Goal: Information Seeking & Learning: Learn about a topic

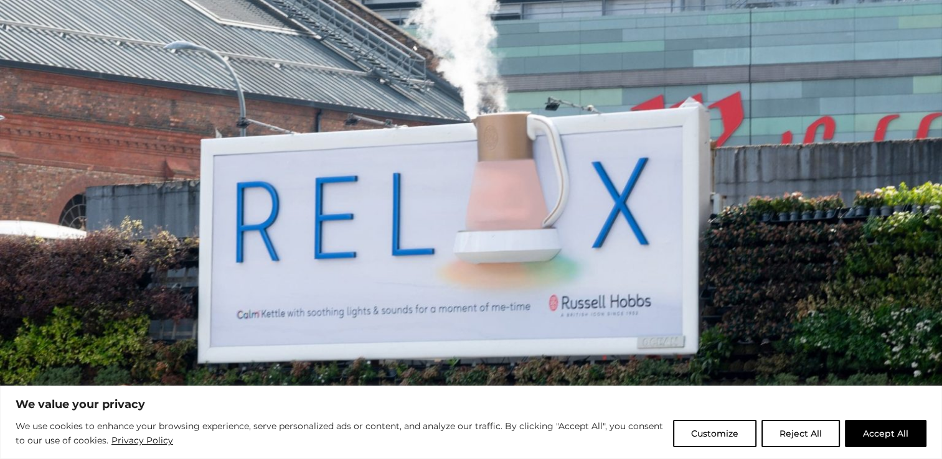
scroll to position [377, 0]
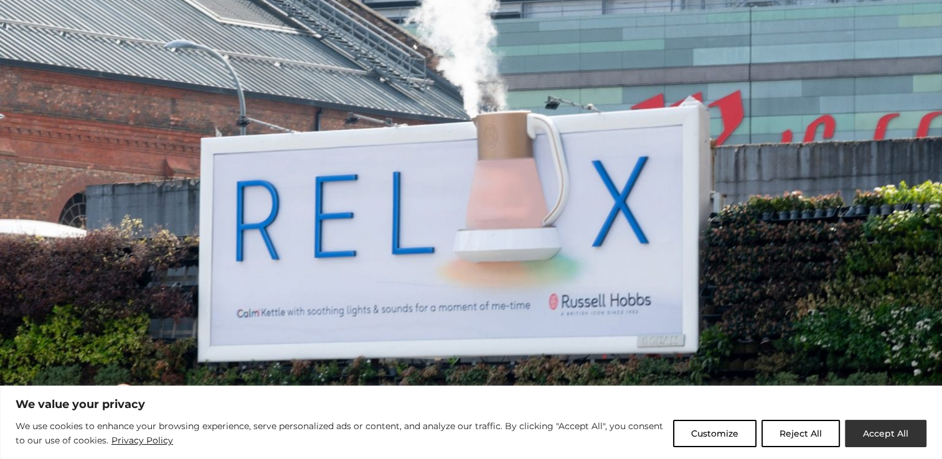
click at [867, 432] on button "Accept All" at bounding box center [886, 433] width 82 height 27
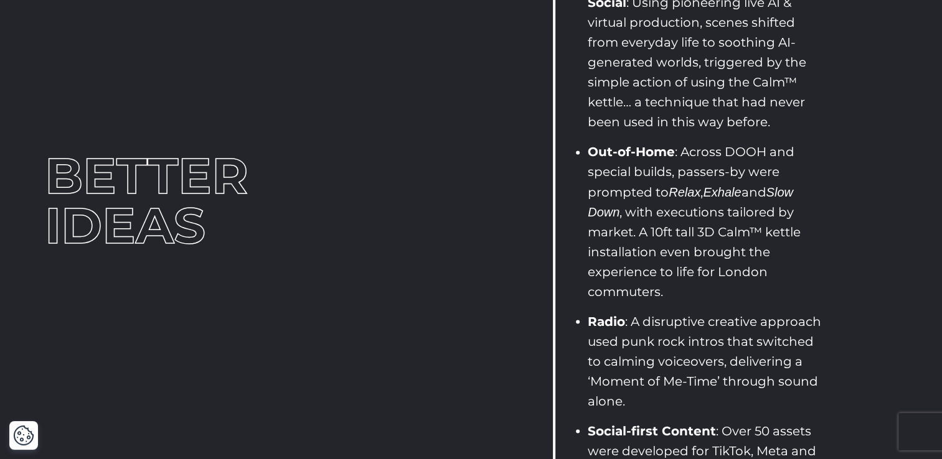
scroll to position [2178, 0]
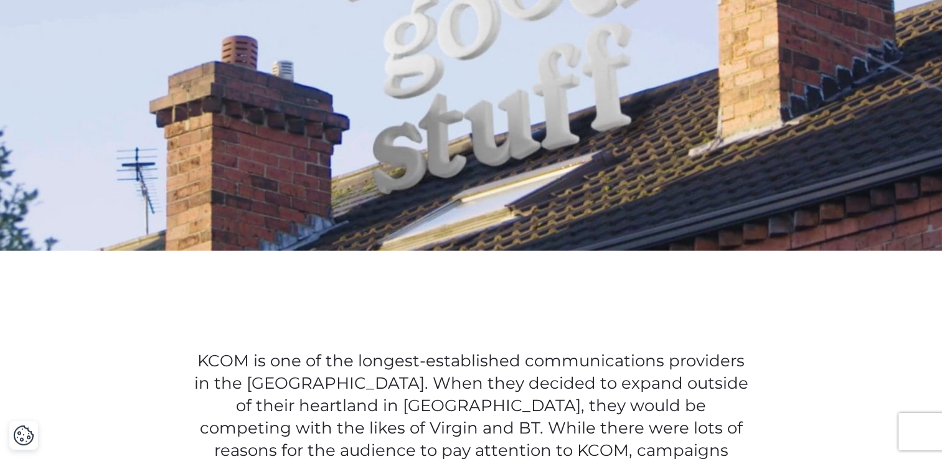
scroll to position [558, 0]
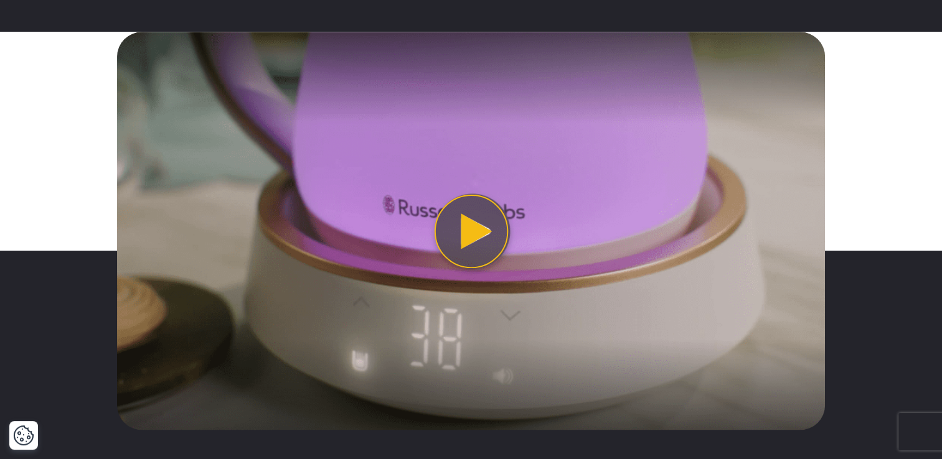
scroll to position [1546, 0]
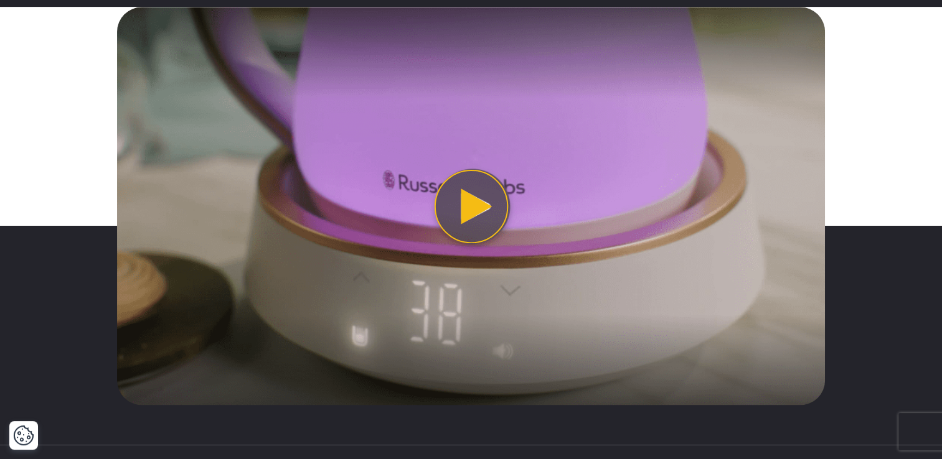
click at [471, 206] on button "Play video" at bounding box center [471, 206] width 708 height 398
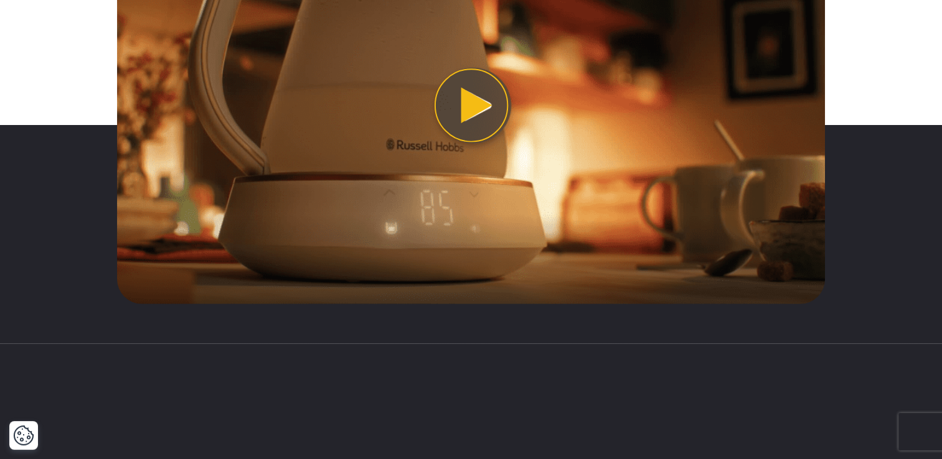
scroll to position [2879, 0]
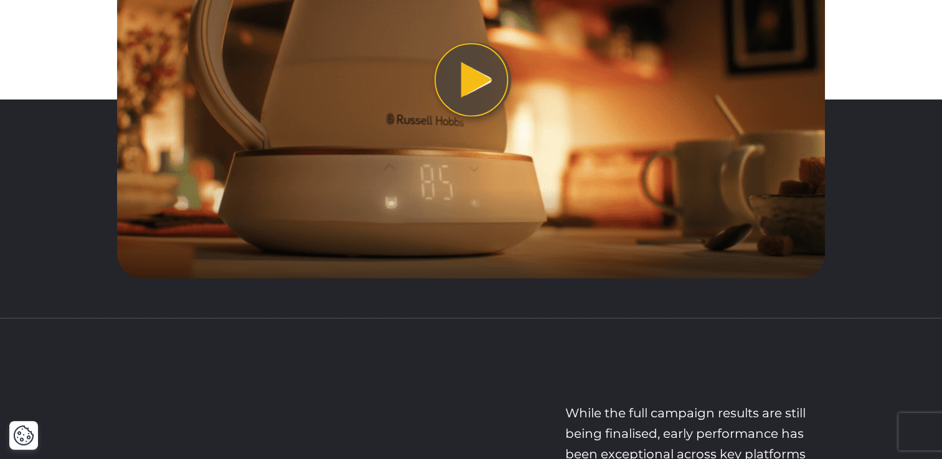
click at [462, 108] on button "Play video" at bounding box center [471, 80] width 708 height 398
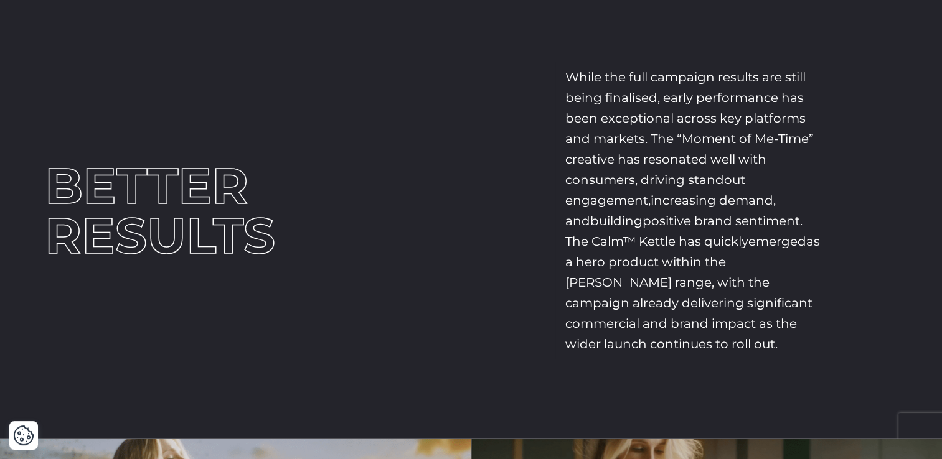
scroll to position [3216, 0]
click at [606, 395] on div "BETTER RESULTS While the full campaign results are still being finalised, early…" at bounding box center [471, 210] width 942 height 457
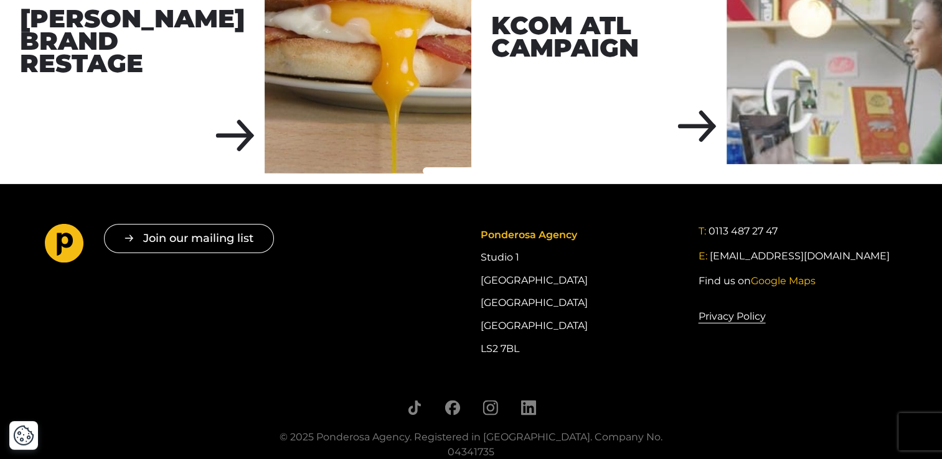
scroll to position [4087, 0]
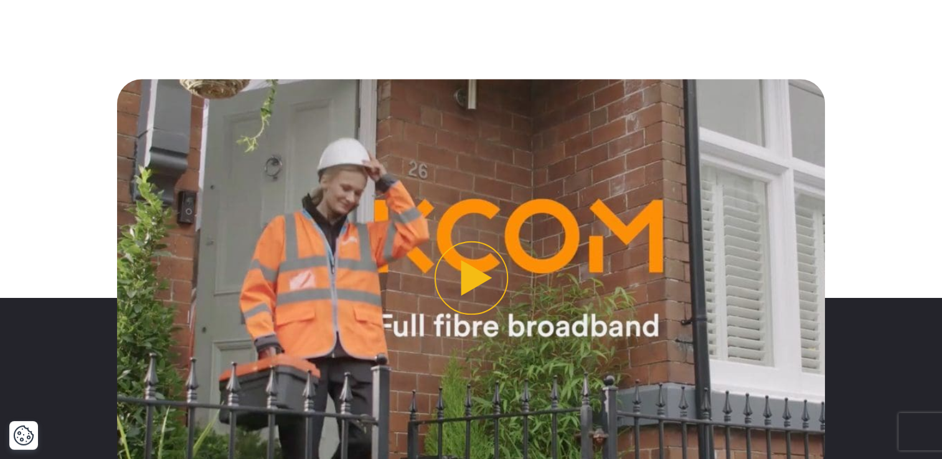
scroll to position [1046, 0]
click at [478, 232] on button "Play video" at bounding box center [471, 277] width 708 height 398
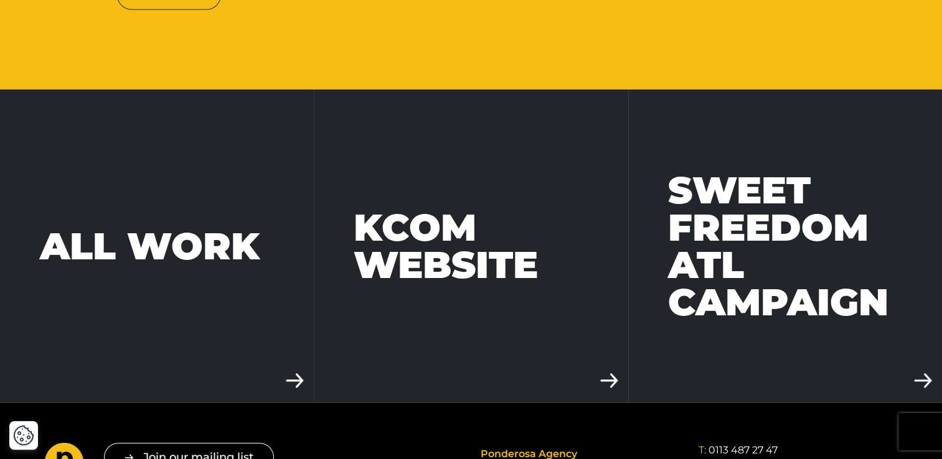
scroll to position [3725, 0]
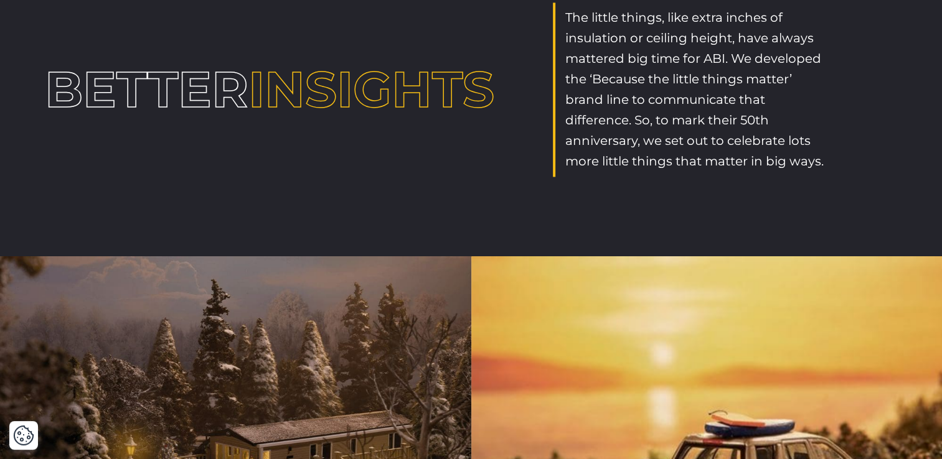
scroll to position [1793, 0]
click at [617, 195] on div "Better Insights The little things, like extra inches of insulation or ceiling h…" at bounding box center [471, 89] width 942 height 334
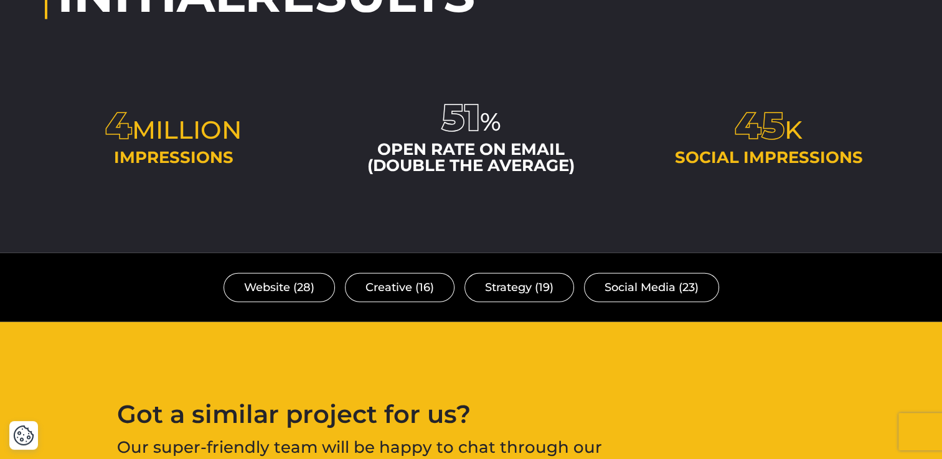
scroll to position [2943, 0]
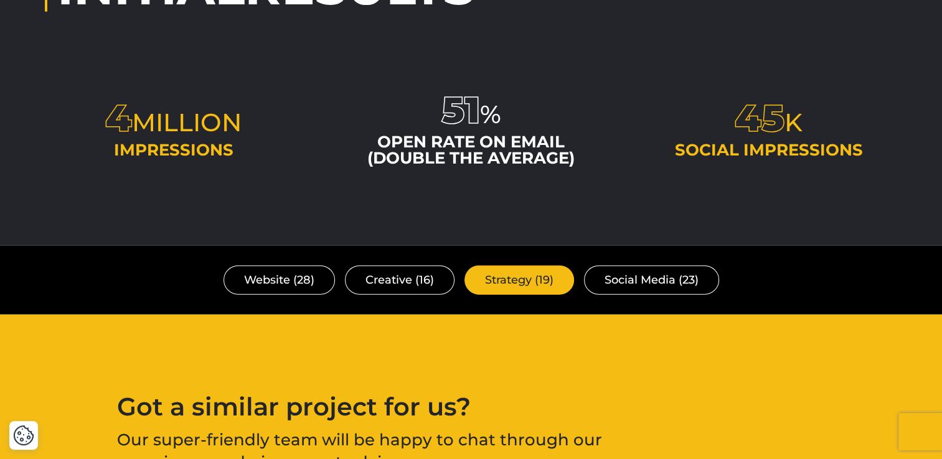
click at [517, 271] on link "Strategy (19)" at bounding box center [519, 280] width 110 height 29
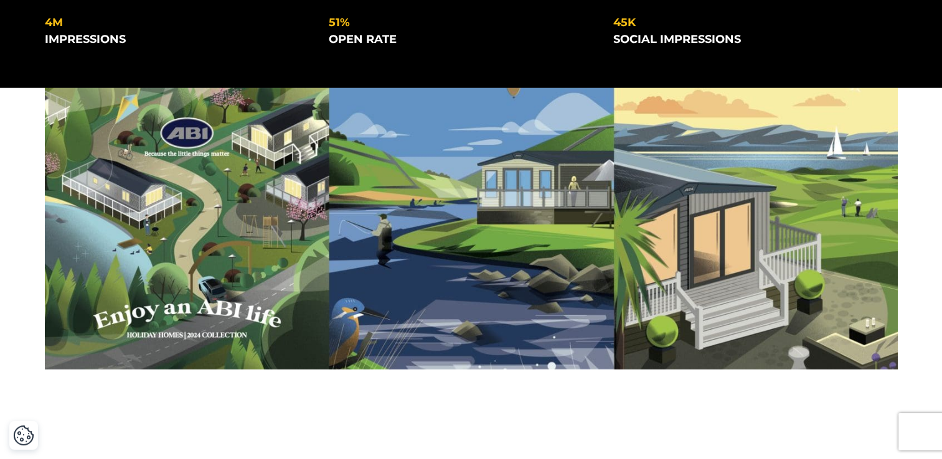
scroll to position [359, 0]
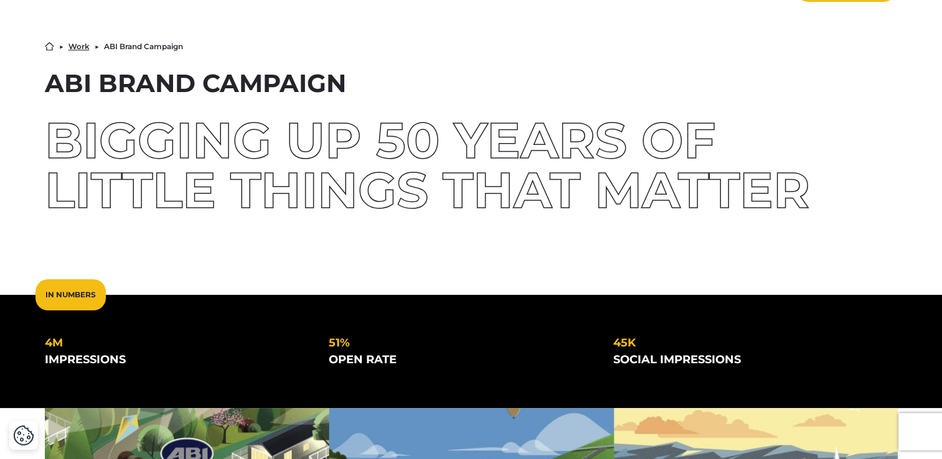
scroll to position [0, 0]
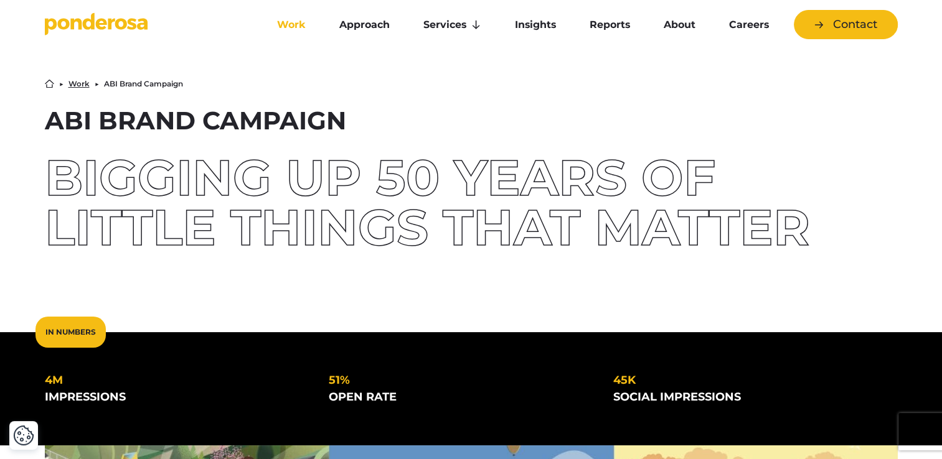
click at [289, 18] on link "Work" at bounding box center [291, 25] width 57 height 26
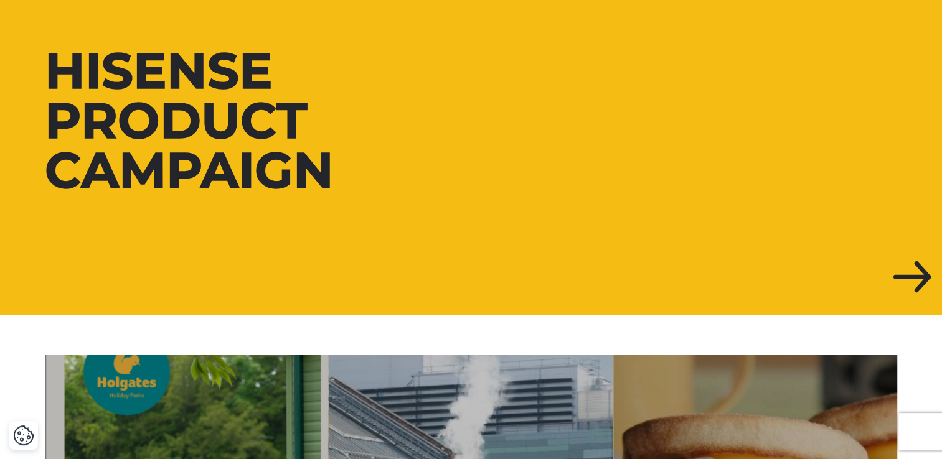
scroll to position [351, 0]
click at [276, 158] on div "Hisense Product Campaign" at bounding box center [253, 120] width 417 height 149
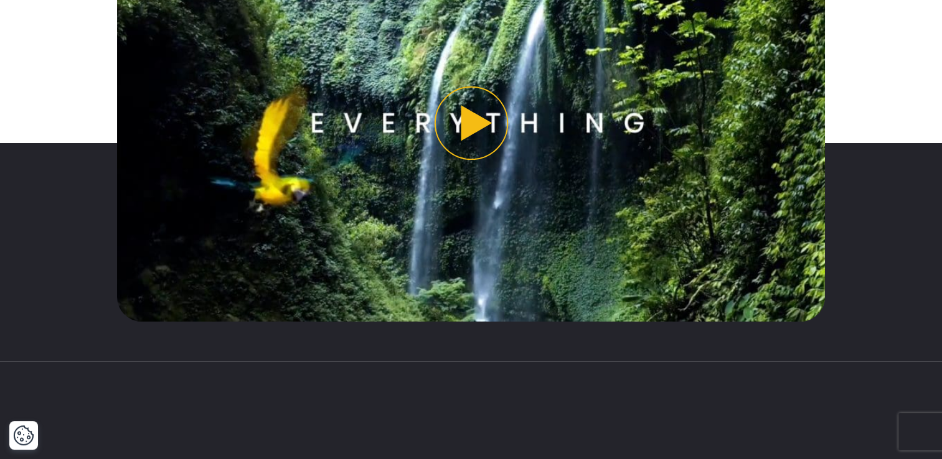
scroll to position [1157, 0]
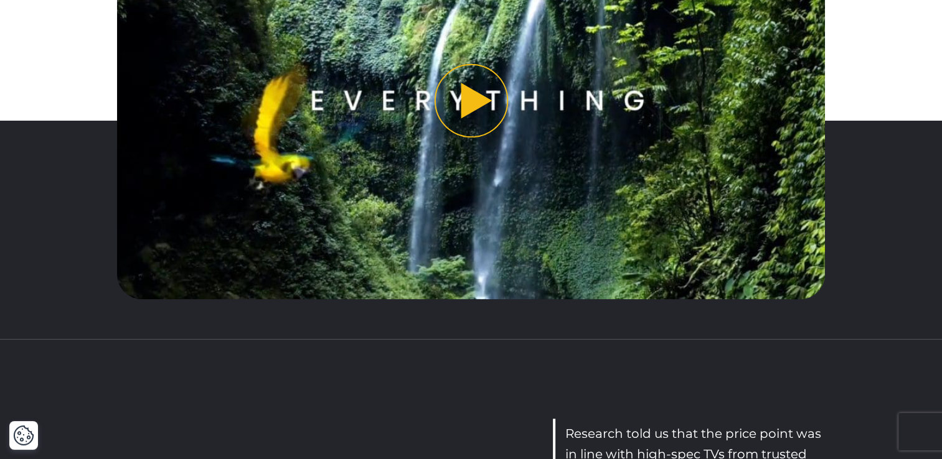
click at [461, 133] on button "Play video" at bounding box center [471, 101] width 708 height 398
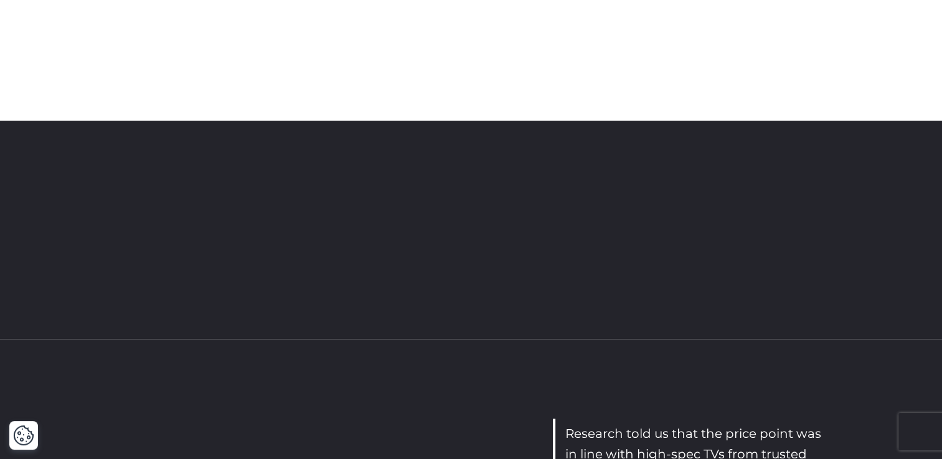
scroll to position [1078, 0]
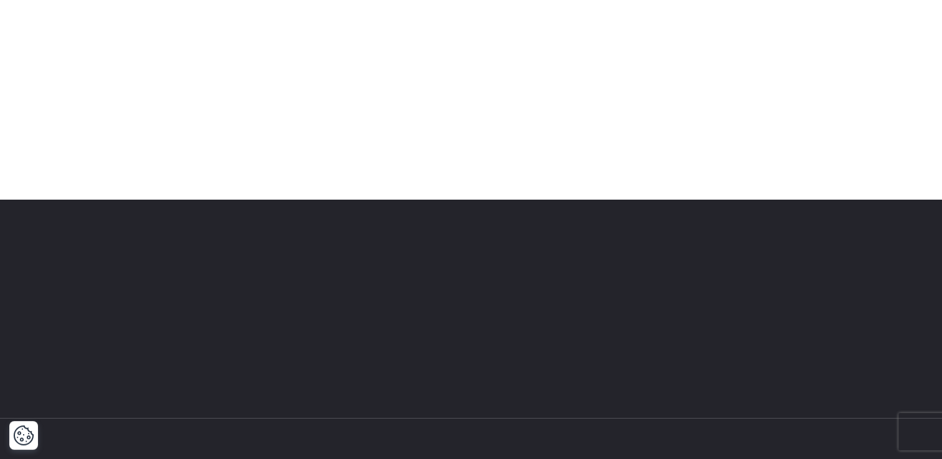
click at [351, 415] on div at bounding box center [471, 200] width 942 height 438
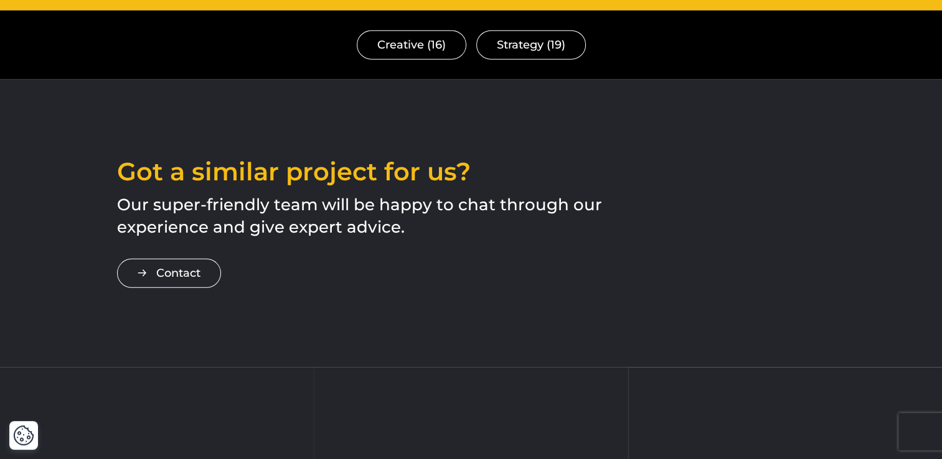
scroll to position [3176, 0]
